Goal: Transaction & Acquisition: Purchase product/service

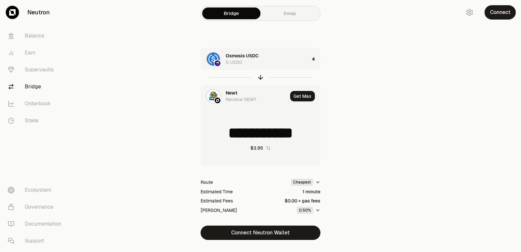
click at [258, 77] on icon "button" at bounding box center [260, 77] width 7 height 7
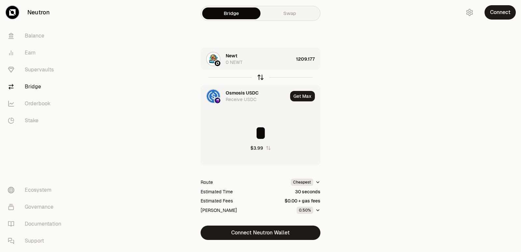
click at [258, 77] on icon "button" at bounding box center [260, 76] width 4 height 2
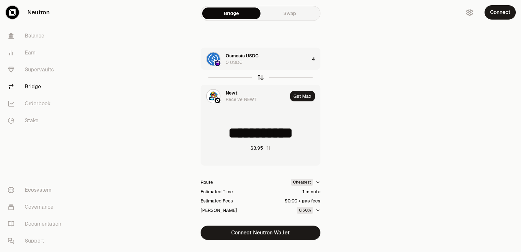
click at [258, 77] on icon "button" at bounding box center [260, 76] width 4 height 2
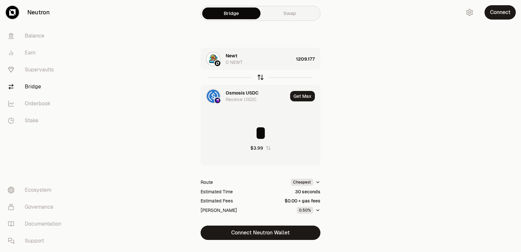
click at [259, 76] on icon "button" at bounding box center [260, 76] width 4 height 2
type input "**********"
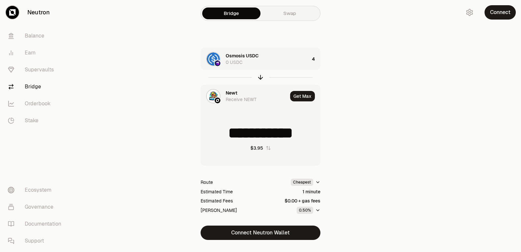
click at [239, 94] on div "Newt Receive NEWT" at bounding box center [257, 96] width 62 height 13
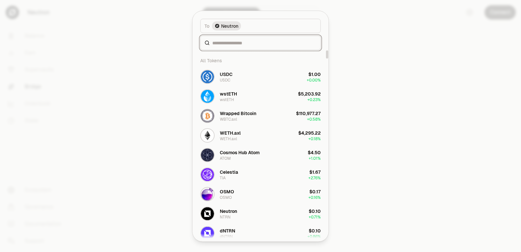
click at [220, 44] on input at bounding box center [264, 42] width 104 height 7
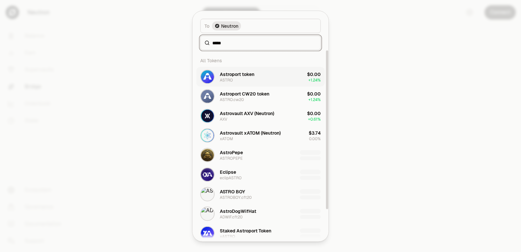
type input "*****"
click at [231, 80] on div "ASTRO" at bounding box center [226, 79] width 13 height 5
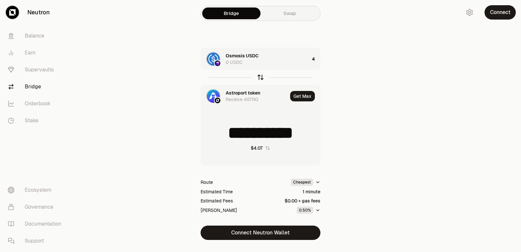
click at [261, 76] on icon "button" at bounding box center [260, 77] width 7 height 7
type input "*"
click at [269, 62] on div "Astroport token 0 ASTRO" at bounding box center [260, 58] width 69 height 13
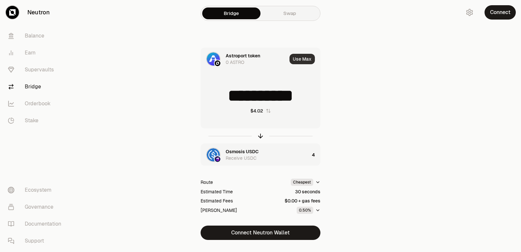
click at [302, 61] on button "Use Max" at bounding box center [301, 59] width 25 height 10
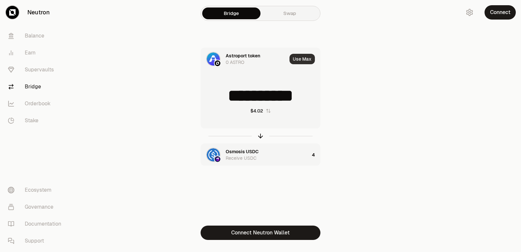
type input "*"
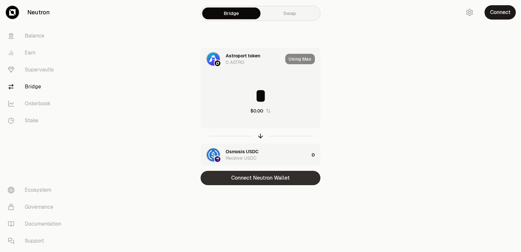
click at [247, 180] on button "Connect Neutron Wallet" at bounding box center [261, 178] width 120 height 14
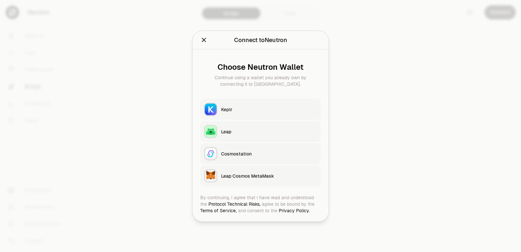
click at [248, 101] on button "Keplr" at bounding box center [260, 109] width 120 height 21
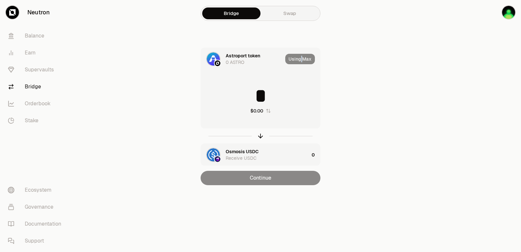
click at [302, 59] on div "Using Max" at bounding box center [302, 59] width 35 height 22
click at [261, 135] on icon "button" at bounding box center [260, 135] width 7 height 7
type input "*"
click at [261, 135] on icon "button" at bounding box center [260, 135] width 7 height 7
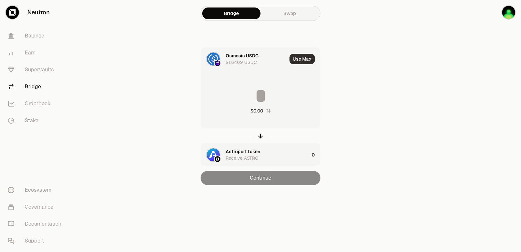
click at [296, 59] on button "Use Max" at bounding box center [301, 59] width 25 height 10
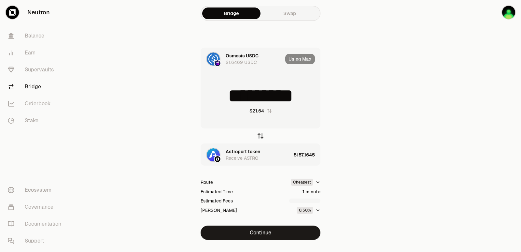
click at [260, 134] on icon "button" at bounding box center [260, 135] width 7 height 7
type input "**********"
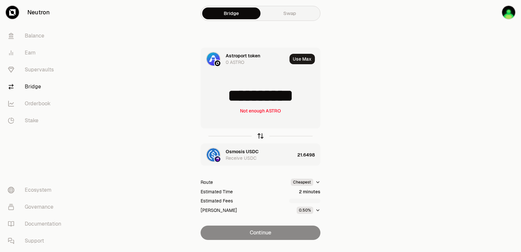
click at [260, 134] on icon "button" at bounding box center [260, 135] width 7 height 7
click at [259, 134] on icon "button" at bounding box center [260, 135] width 7 height 7
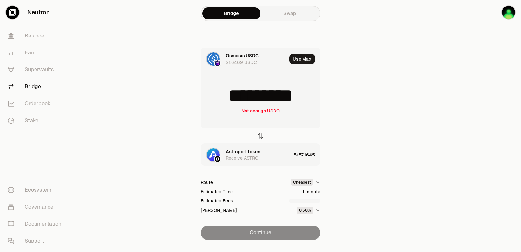
click at [259, 134] on icon "button" at bounding box center [260, 135] width 7 height 7
click at [234, 92] on input "*********" at bounding box center [260, 96] width 119 height 20
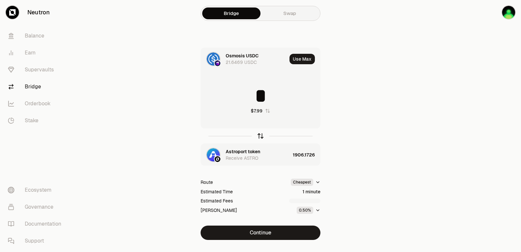
click at [259, 134] on icon "button" at bounding box center [260, 135] width 7 height 7
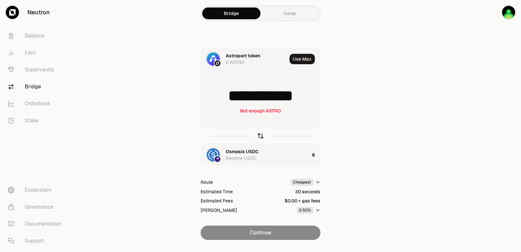
click at [259, 134] on icon "button" at bounding box center [260, 135] width 7 height 7
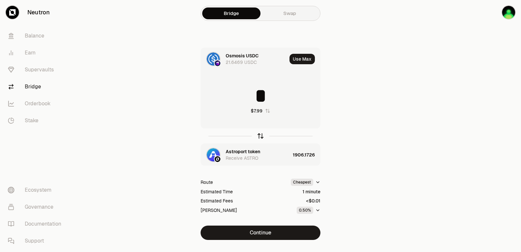
click at [259, 134] on icon "button" at bounding box center [260, 135] width 7 height 7
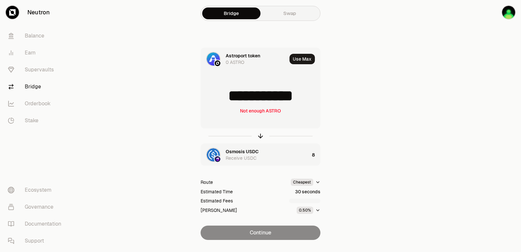
click at [325, 94] on div "**********" at bounding box center [260, 144] width 219 height 192
drag, startPoint x: 310, startPoint y: 97, endPoint x: 216, endPoint y: 97, distance: 93.7
click at [216, 97] on input "**********" at bounding box center [260, 96] width 119 height 20
type input "****"
click at [259, 133] on icon "button" at bounding box center [260, 135] width 7 height 7
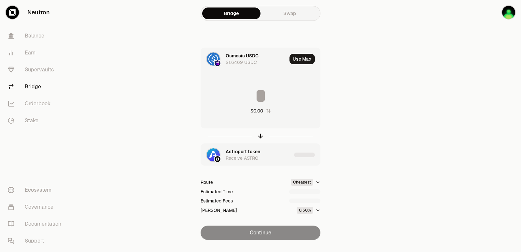
click at [262, 95] on input at bounding box center [260, 96] width 119 height 20
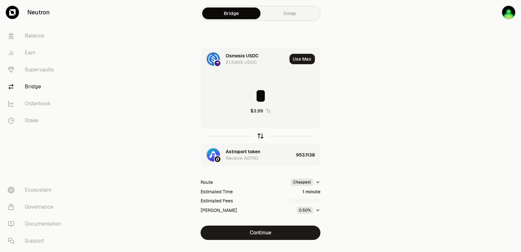
click at [260, 135] on icon "button" at bounding box center [260, 135] width 7 height 7
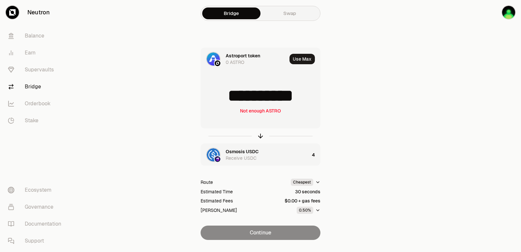
drag, startPoint x: 309, startPoint y: 95, endPoint x: 221, endPoint y: 98, distance: 88.6
click at [221, 98] on input "**********" at bounding box center [260, 96] width 119 height 20
type input "***"
click at [259, 134] on icon "button" at bounding box center [260, 135] width 7 height 7
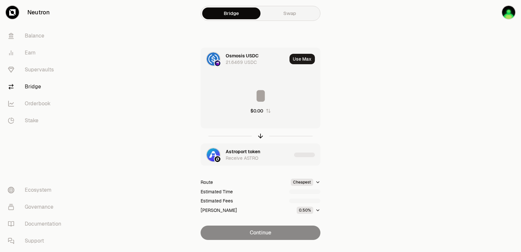
click at [252, 93] on input at bounding box center [260, 96] width 119 height 20
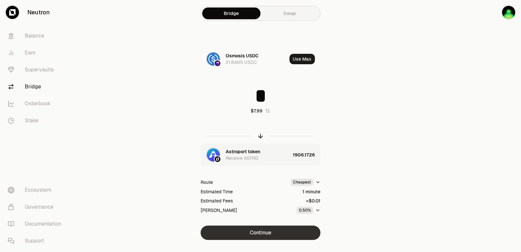
type input "*"
click at [261, 229] on button "Continue" at bounding box center [261, 232] width 120 height 14
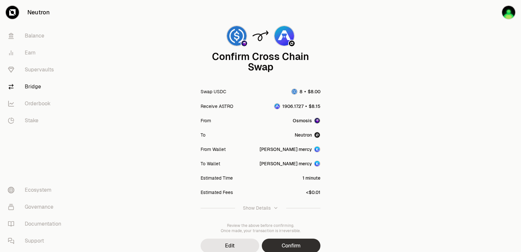
scroll to position [54, 0]
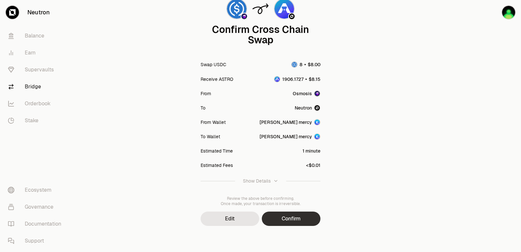
click at [287, 223] on button "Confirm" at bounding box center [291, 218] width 59 height 14
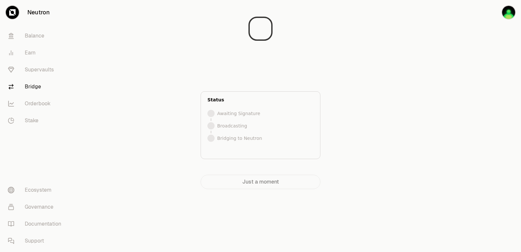
scroll to position [0, 0]
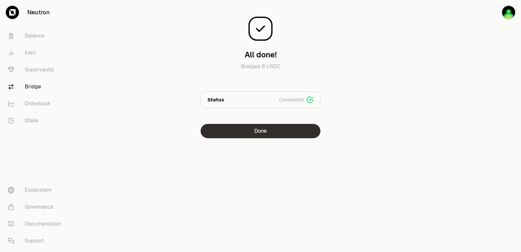
click at [247, 134] on button "Done" at bounding box center [261, 131] width 120 height 14
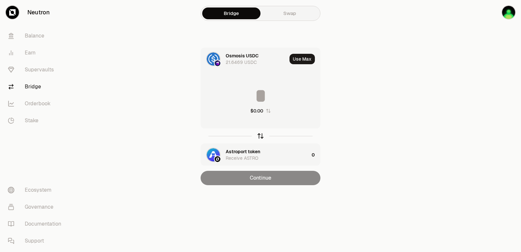
click at [260, 136] on icon "button" at bounding box center [260, 135] width 7 height 7
click at [305, 58] on button "Use Max" at bounding box center [301, 59] width 25 height 10
type input "**********"
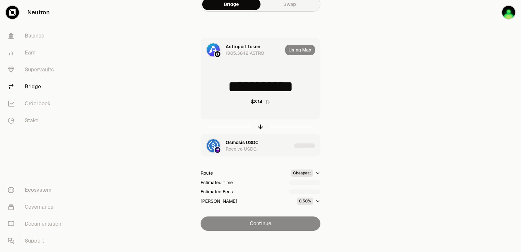
scroll to position [14, 0]
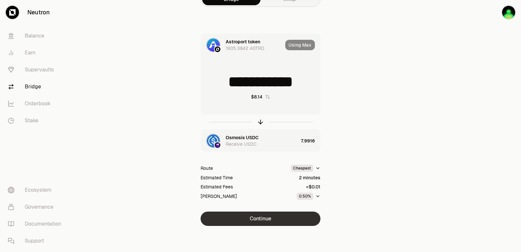
click at [262, 217] on button "Continue" at bounding box center [261, 218] width 120 height 14
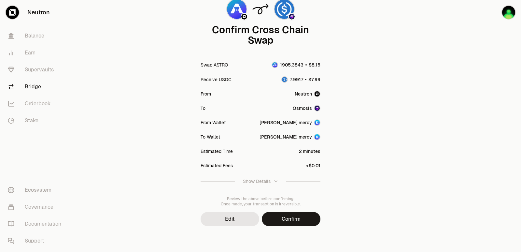
scroll to position [54, 0]
click at [286, 216] on button "Confirm" at bounding box center [291, 218] width 59 height 14
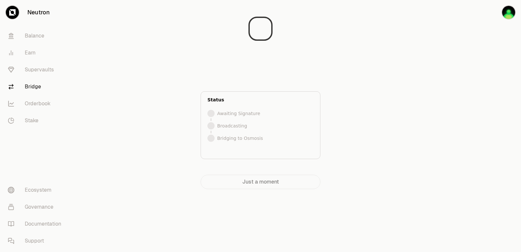
scroll to position [0, 0]
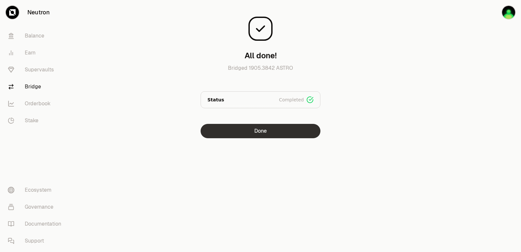
click at [234, 132] on button "Done" at bounding box center [261, 131] width 120 height 14
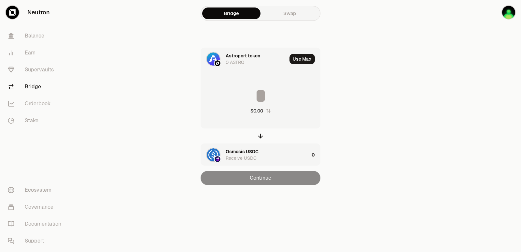
click at [258, 141] on div at bounding box center [261, 135] width 120 height 15
click at [258, 136] on icon "button" at bounding box center [260, 135] width 4 height 2
click at [260, 136] on icon "button" at bounding box center [260, 135] width 7 height 7
click at [245, 91] on input at bounding box center [260, 96] width 119 height 20
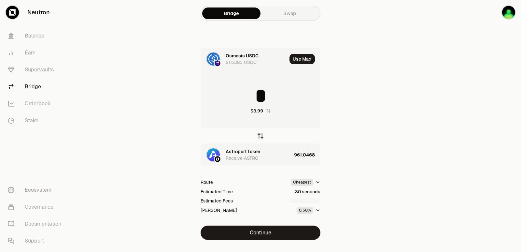
click at [260, 136] on icon "button" at bounding box center [260, 135] width 7 height 7
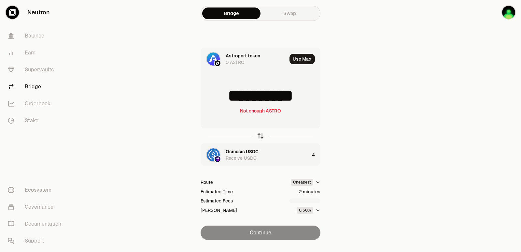
click at [260, 136] on icon "button" at bounding box center [260, 135] width 7 height 7
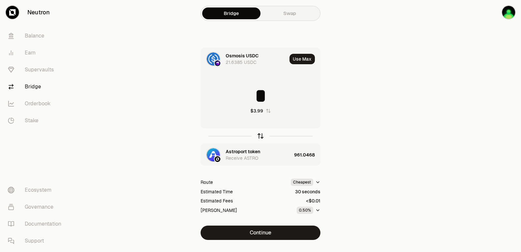
click at [260, 136] on icon "button" at bounding box center [260, 135] width 7 height 7
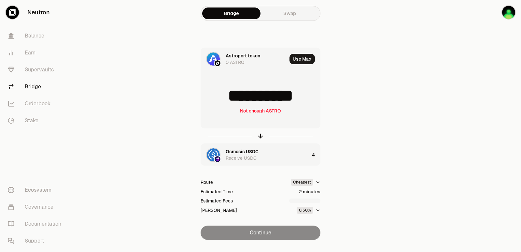
scroll to position [1, 0]
drag, startPoint x: 306, startPoint y: 99, endPoint x: 229, endPoint y: 103, distance: 76.9
click at [229, 103] on input "**********" at bounding box center [260, 96] width 119 height 20
type input "***"
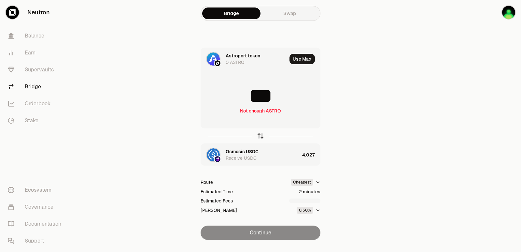
click at [260, 135] on icon "button" at bounding box center [260, 136] width 0 height 4
click at [263, 95] on input at bounding box center [260, 96] width 119 height 20
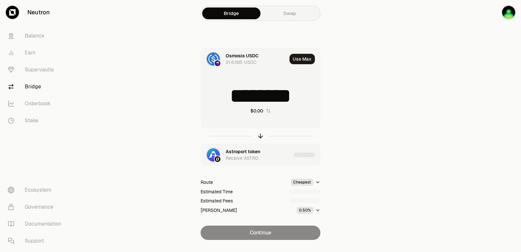
type input "********"
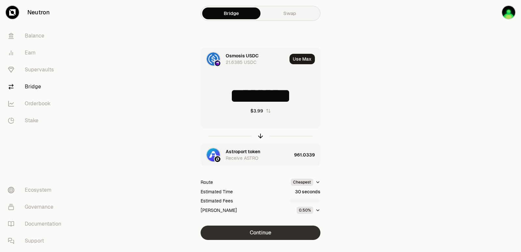
click at [257, 234] on button "Continue" at bounding box center [261, 232] width 120 height 14
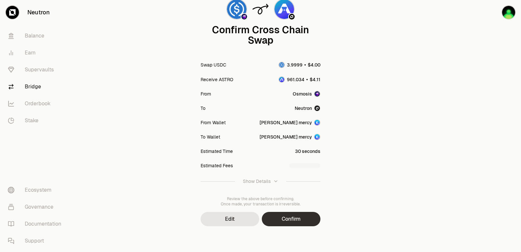
scroll to position [54, 0]
click at [307, 217] on button "Confirm" at bounding box center [291, 218] width 59 height 14
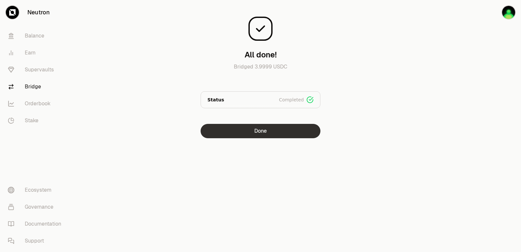
click at [253, 136] on button "Done" at bounding box center [261, 131] width 120 height 14
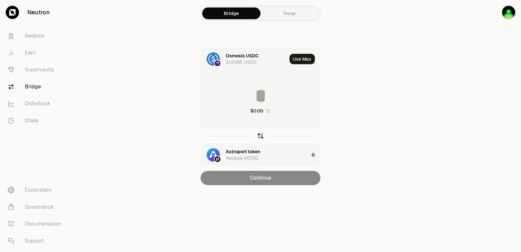
click at [258, 136] on icon "button" at bounding box center [260, 135] width 4 height 2
click at [298, 61] on button "Use Max" at bounding box center [301, 59] width 25 height 10
type input "*********"
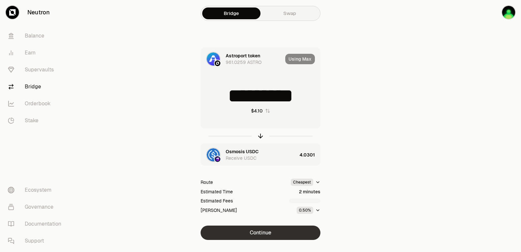
click at [257, 232] on button "Continue" at bounding box center [261, 232] width 120 height 14
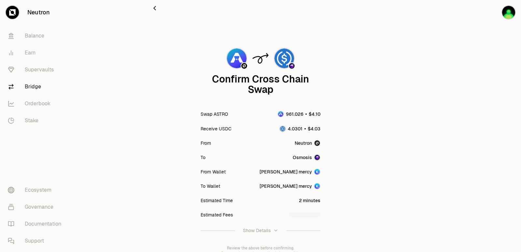
scroll to position [54, 0]
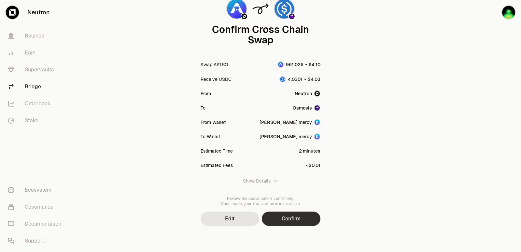
click at [283, 219] on button "Confirm" at bounding box center [291, 218] width 59 height 14
